Goal: Task Accomplishment & Management: Complete application form

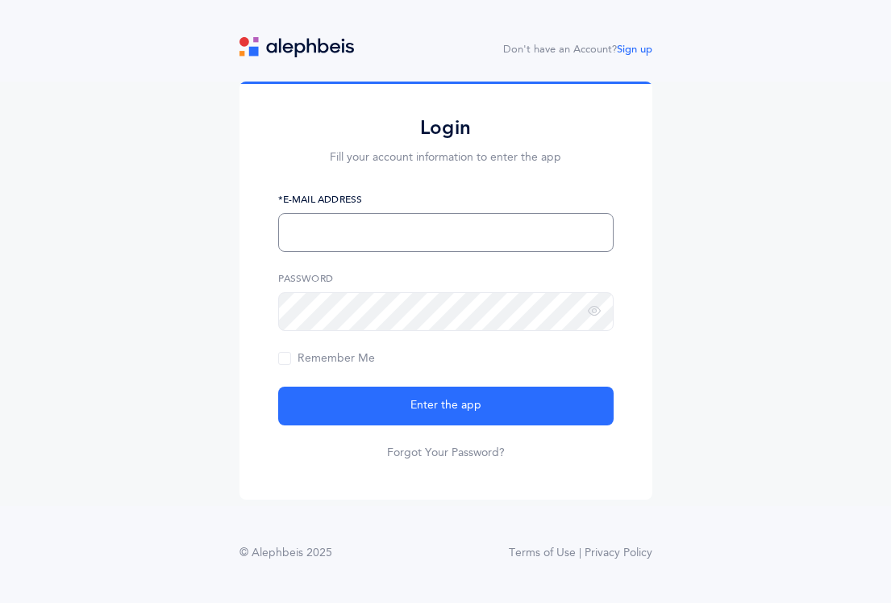
click at [394, 236] on input "text" at bounding box center [446, 232] width 336 height 39
click at [324, 230] on input "[EMAIL_ADDRESS][DOMAIN_NAME]" at bounding box center [446, 232] width 336 height 39
type input "[EMAIL_ADDRESS][DOMAIN_NAME]"
click at [592, 317] on icon at bounding box center [594, 311] width 13 height 15
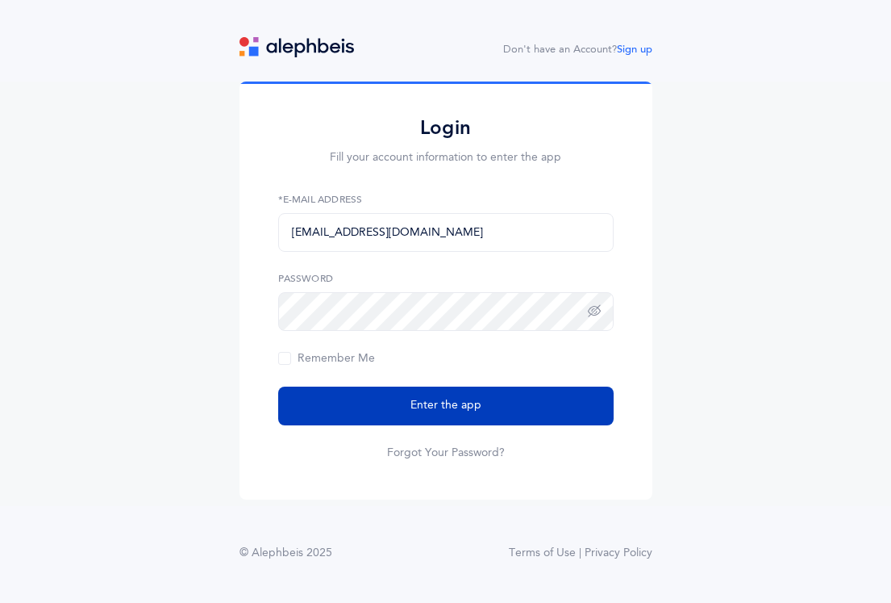
click at [486, 407] on button "Enter the app" at bounding box center [446, 405] width 336 height 39
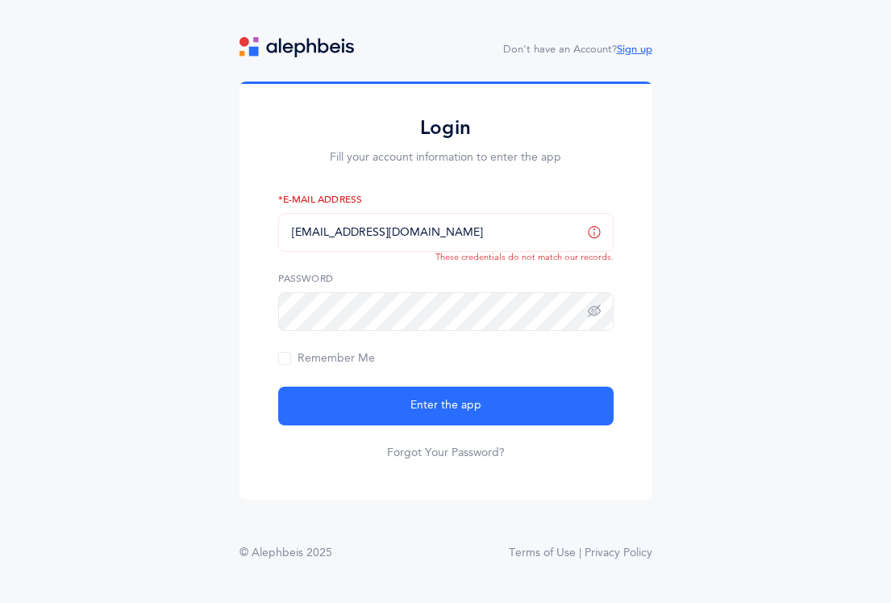
click at [631, 45] on link "Sign up" at bounding box center [634, 49] width 35 height 11
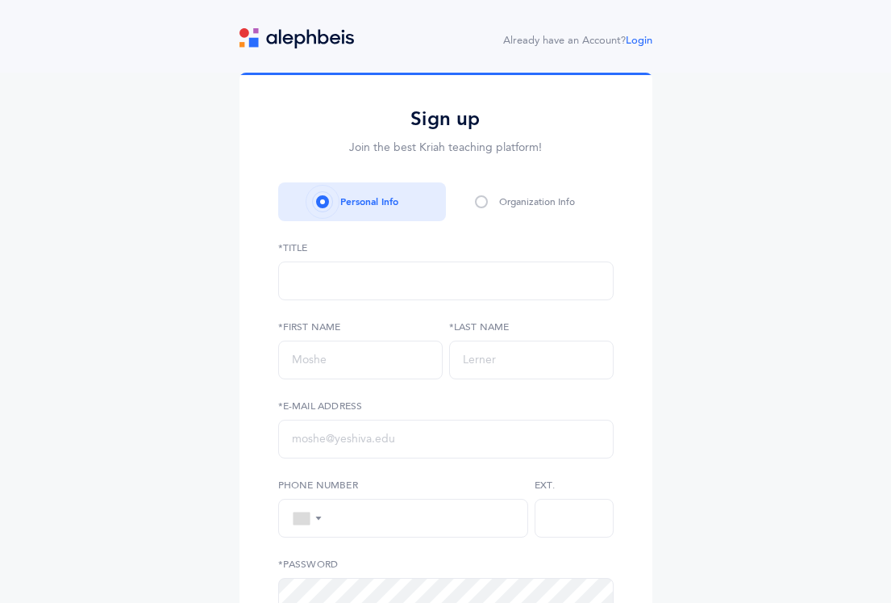
select select
click at [315, 368] on input "text" at bounding box center [360, 359] width 165 height 39
type input "D"
type input "Y"
type input "[PERSON_NAME]"
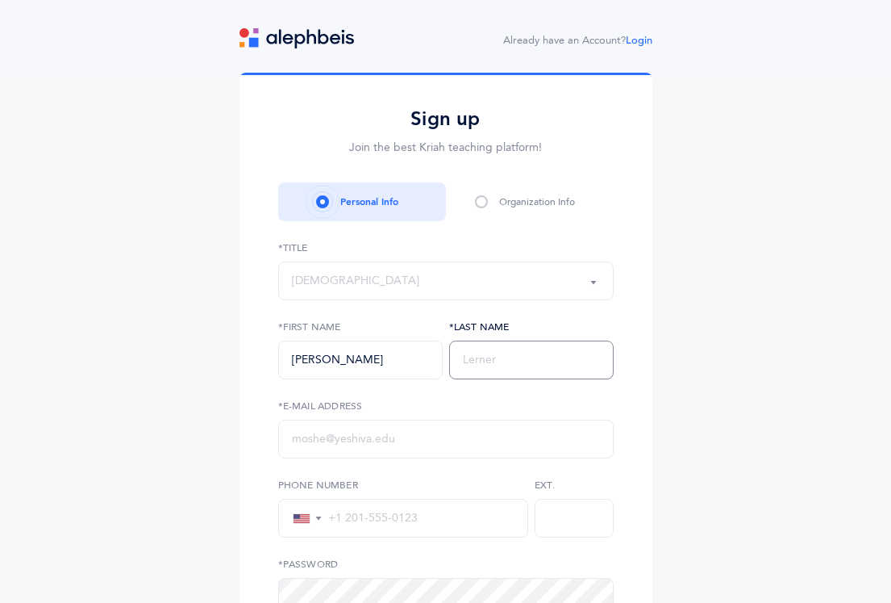
click at [504, 364] on input "text" at bounding box center [531, 359] width 165 height 39
type input "[PERSON_NAME]"
click at [339, 446] on input "text" at bounding box center [446, 439] width 336 height 39
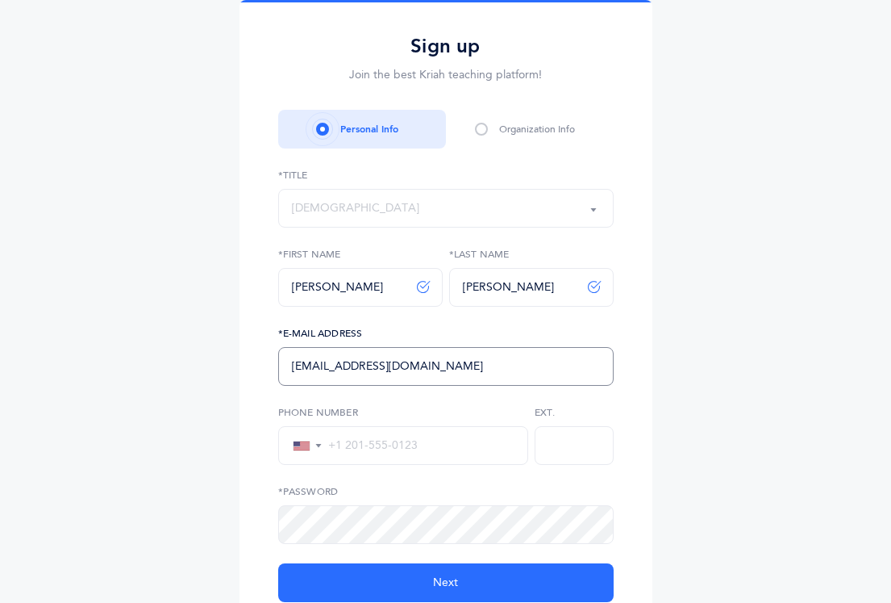
scroll to position [73, 0]
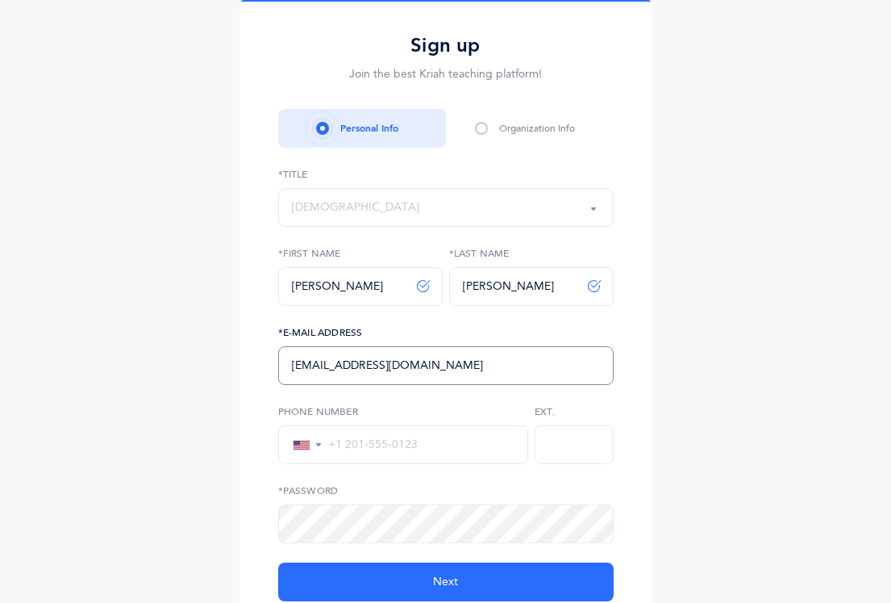
type input "[EMAIL_ADDRESS][DOMAIN_NAME]"
click at [343, 447] on input "tel" at bounding box center [419, 444] width 192 height 15
type input "[PHONE_NUMBER]"
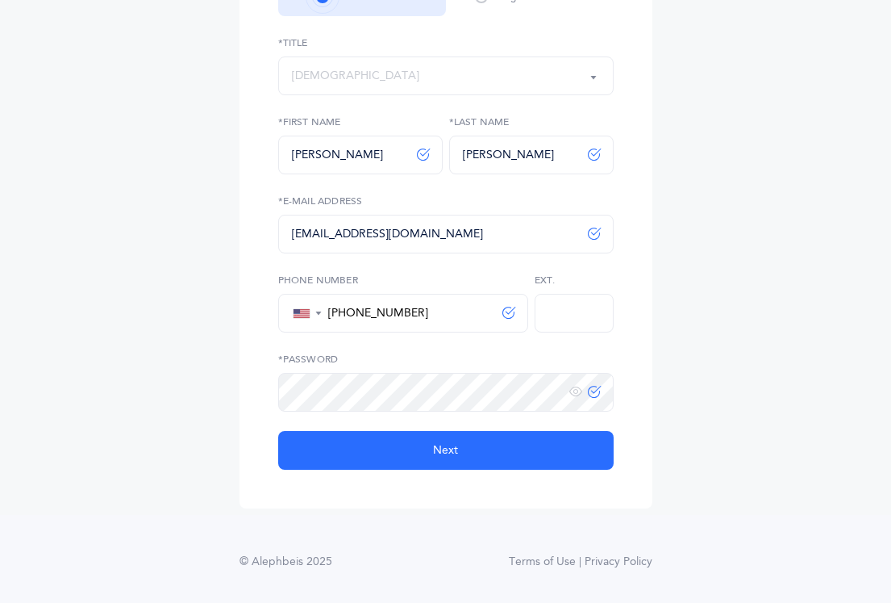
click at [591, 394] on icon at bounding box center [594, 392] width 13 height 14
click at [573, 393] on icon at bounding box center [576, 392] width 13 height 15
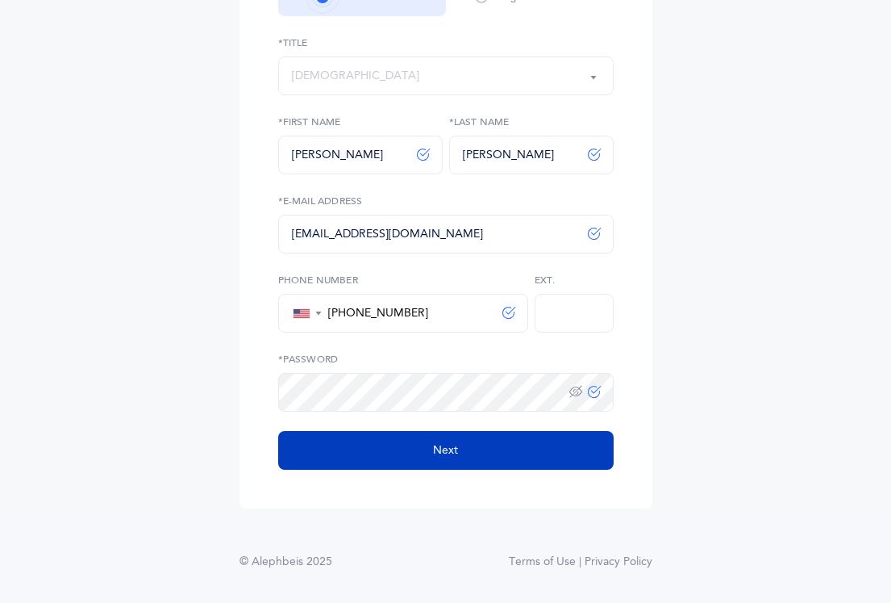
click at [506, 453] on button "Next" at bounding box center [446, 450] width 336 height 39
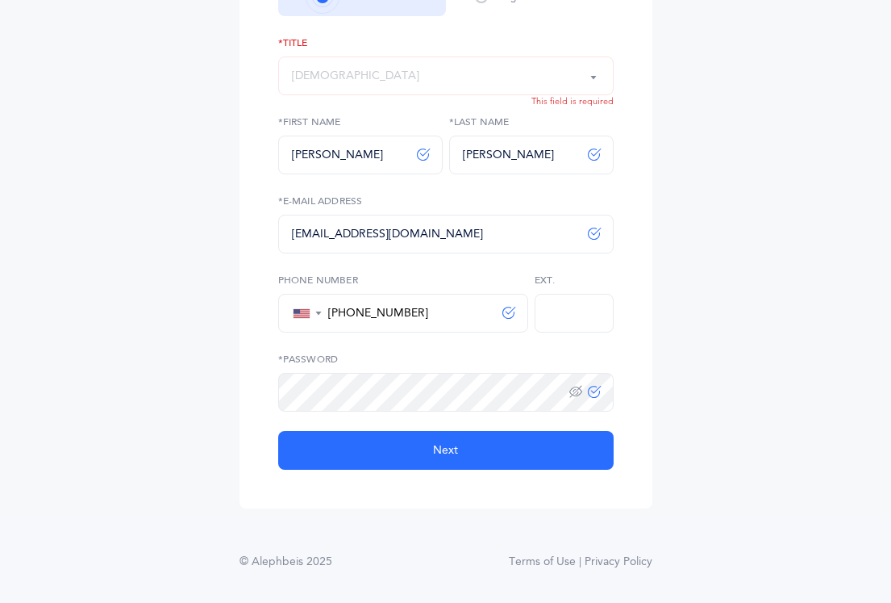
click at [473, 88] on div "[DEMOGRAPHIC_DATA]" at bounding box center [446, 75] width 308 height 27
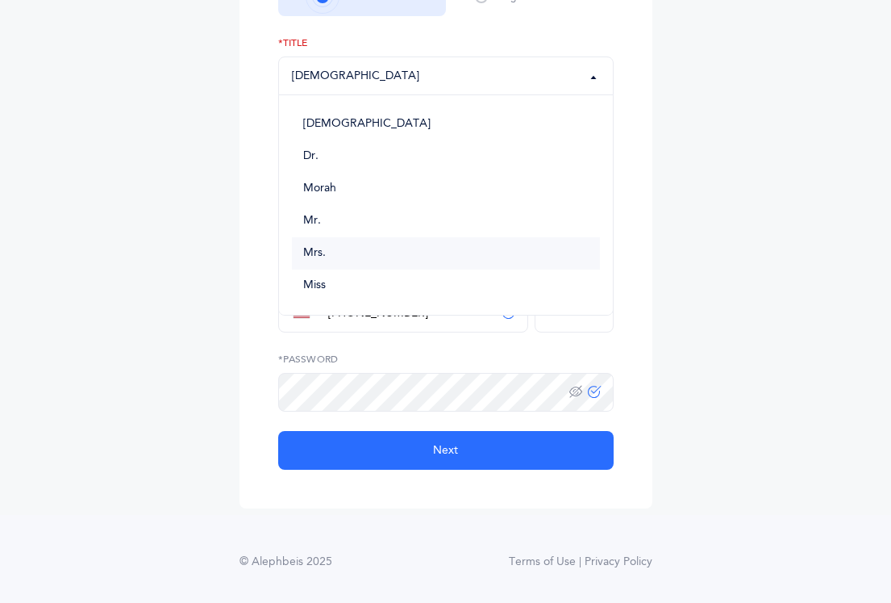
click at [319, 244] on link "Mrs." at bounding box center [446, 253] width 308 height 32
select select "4"
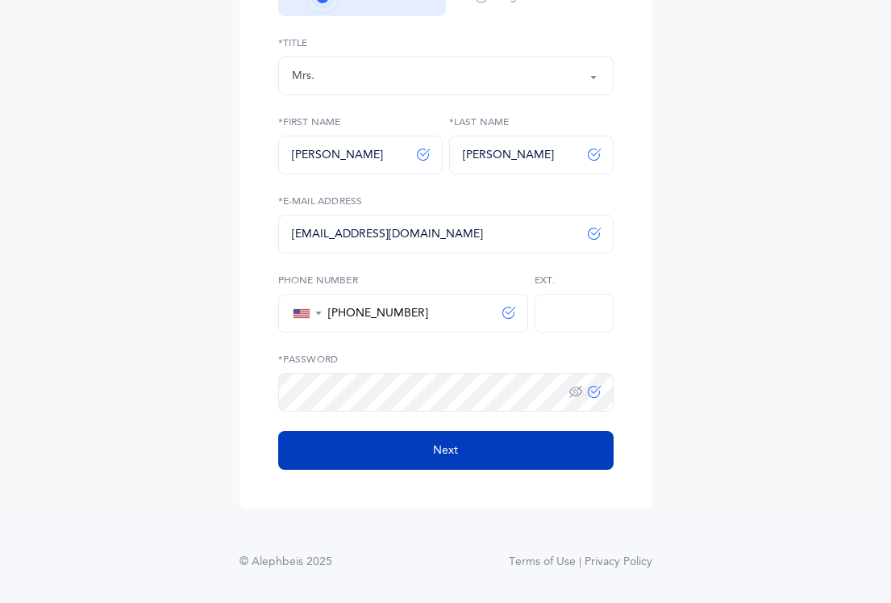
click at [424, 453] on button "Next" at bounding box center [446, 450] width 336 height 39
select select
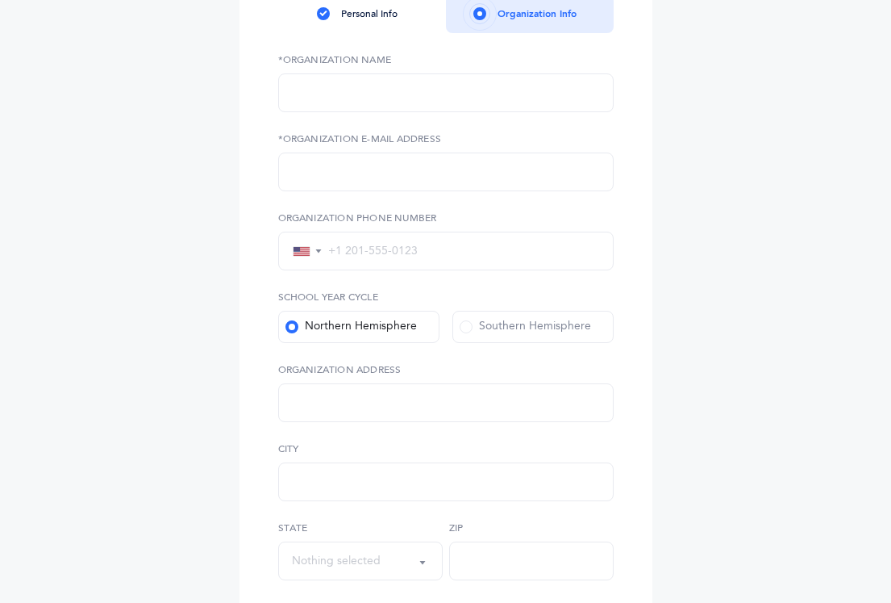
scroll to position [0, 0]
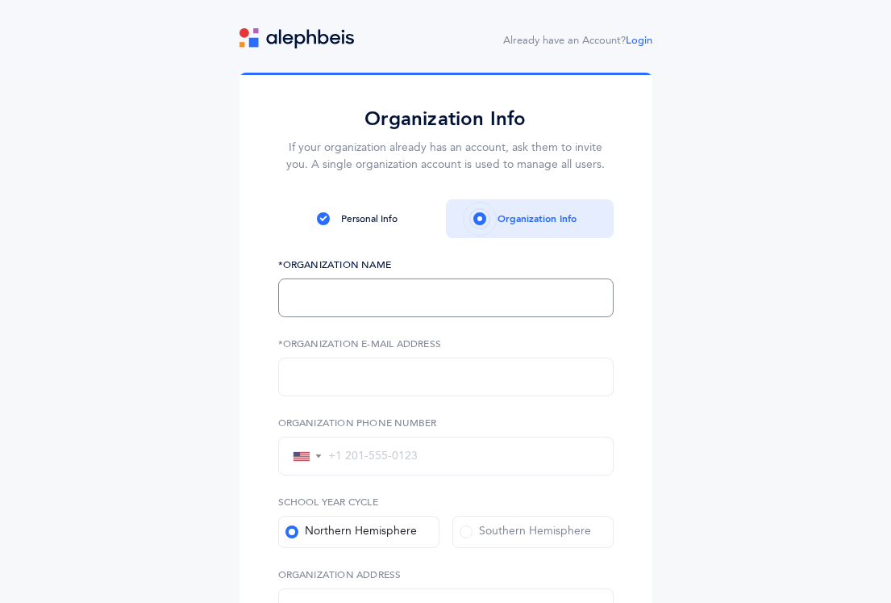
click at [436, 286] on input "text" at bounding box center [446, 297] width 336 height 39
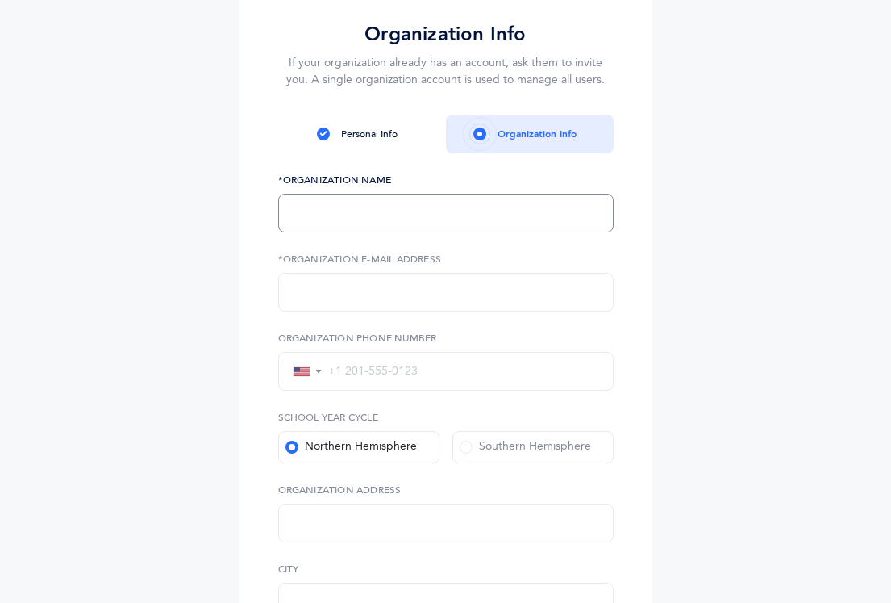
scroll to position [86, 0]
click at [429, 215] on input "text" at bounding box center [446, 212] width 336 height 39
type input "Cheder [DEMOGRAPHIC_DATA] of [GEOGRAPHIC_DATA]"
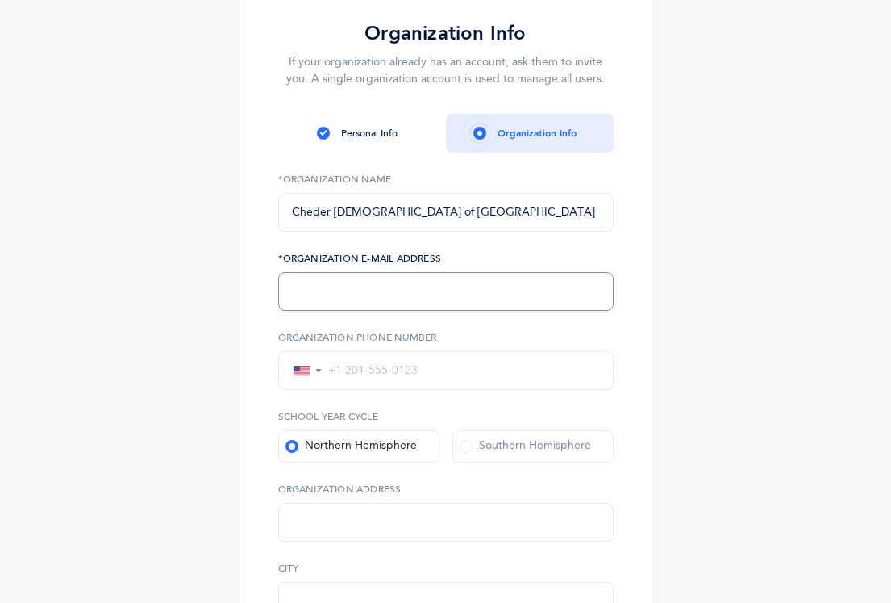
click at [436, 290] on input "text" at bounding box center [446, 291] width 336 height 39
click at [479, 294] on input "text" at bounding box center [446, 291] width 336 height 39
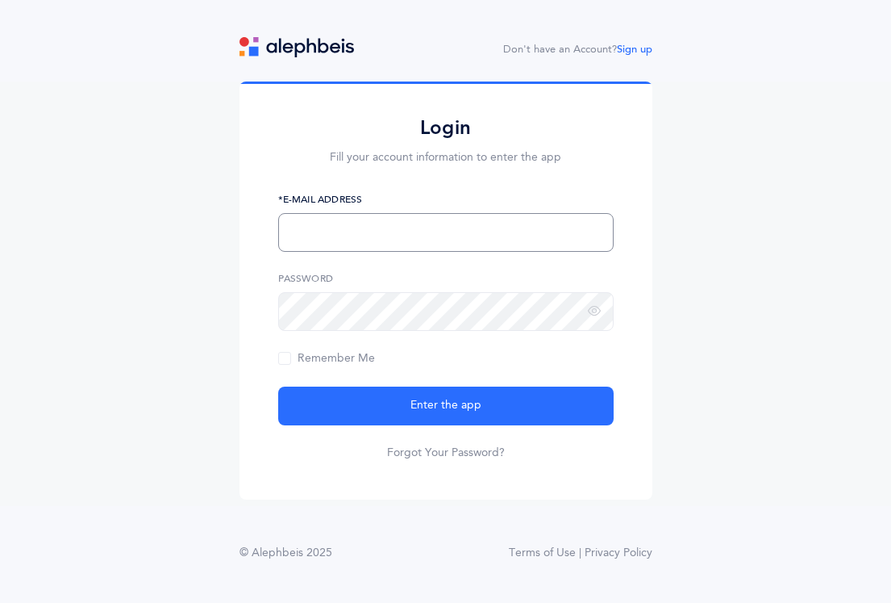
drag, startPoint x: 430, startPoint y: 235, endPoint x: 268, endPoint y: 228, distance: 162.3
click at [268, 228] on div "Login Fill your account information to enter the app *E-Mail Address Password R…" at bounding box center [446, 289] width 413 height 417
